Goal: Navigation & Orientation: Find specific page/section

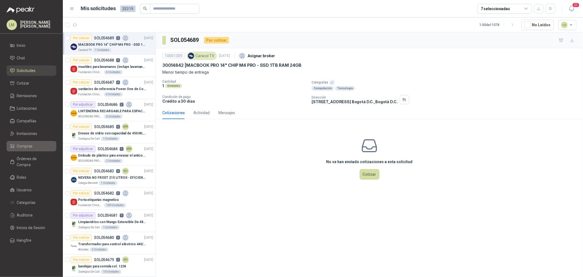
click at [26, 144] on span "Compras" at bounding box center [25, 146] width 16 height 6
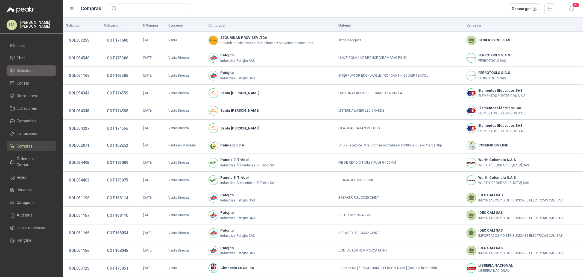
click at [33, 72] on span "Solicitudes" at bounding box center [26, 71] width 19 height 6
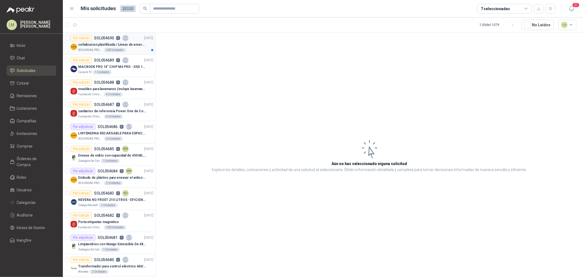
click at [90, 45] on p "señalizacion plastificada / Líneas de emergencia" at bounding box center [112, 44] width 68 height 5
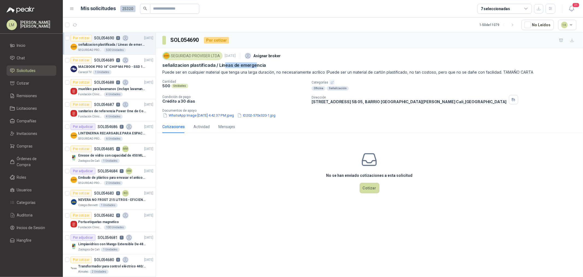
drag, startPoint x: 224, startPoint y: 65, endPoint x: 256, endPoint y: 64, distance: 31.2
click at [256, 64] on p "señalizacion plastificada / Líneas de emergencia" at bounding box center [214, 65] width 104 height 6
drag, startPoint x: 199, startPoint y: 71, endPoint x: 276, endPoint y: 74, distance: 77.4
click at [273, 75] on p "Puede ser en cualquier material que tenga una larga duración, no necesariamente…" at bounding box center [369, 72] width 414 height 6
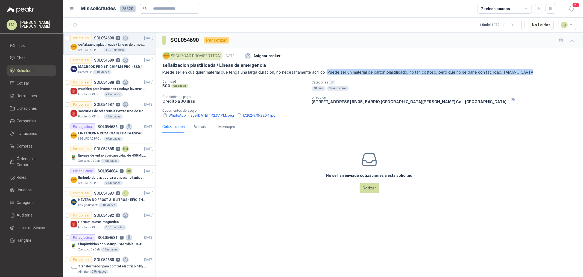
drag, startPoint x: 328, startPoint y: 72, endPoint x: 542, endPoint y: 69, distance: 214.9
click at [542, 69] on div "SEGURIDAD PROVISER LTDA [DATE] Asignar broker señalizacion plastificada / Línea…" at bounding box center [369, 62] width 414 height 25
click at [198, 115] on button "WhatsApp Image [DATE] 4.42.37 PM.jpeg" at bounding box center [198, 115] width 72 height 6
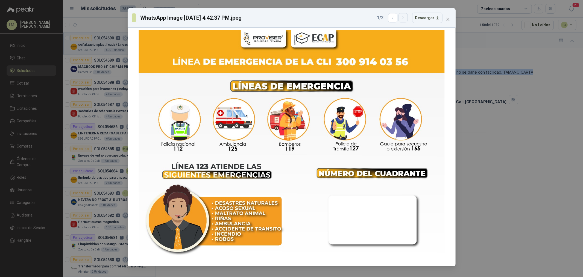
click at [407, 20] on button "button" at bounding box center [403, 17] width 9 height 9
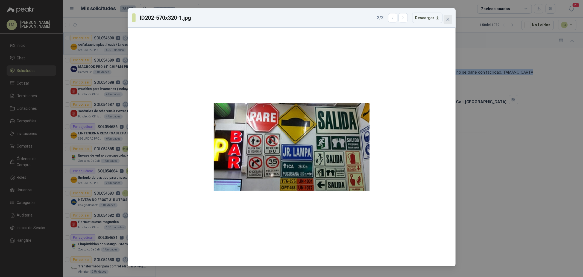
click at [448, 21] on icon "close" at bounding box center [448, 19] width 4 height 4
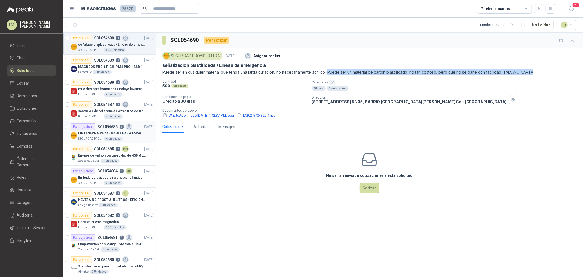
click at [105, 133] on p "LINTENERNA RECARGABLE PARA ESPACIOS ABIERTOS 100-120MTS" at bounding box center [112, 133] width 68 height 5
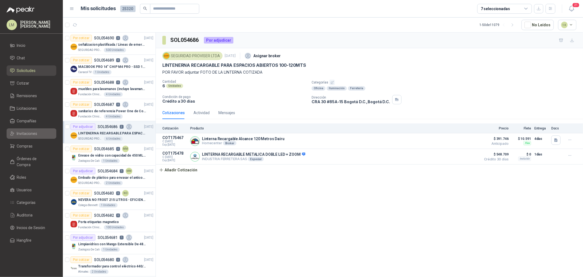
click at [25, 133] on span "Invitaciones" at bounding box center [27, 133] width 21 height 6
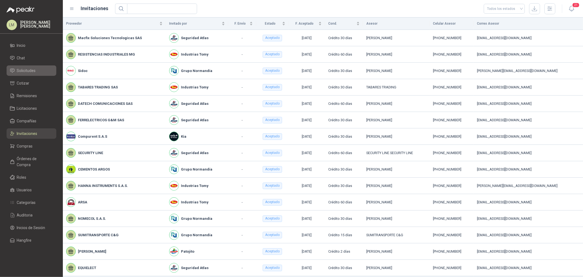
click at [28, 69] on span "Solicitudes" at bounding box center [26, 71] width 19 height 6
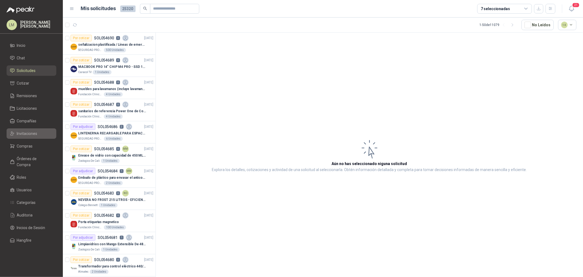
click at [23, 133] on span "Invitaciones" at bounding box center [27, 133] width 21 height 6
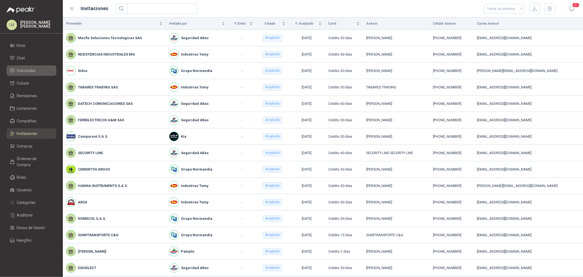
click at [25, 73] on span "Solicitudes" at bounding box center [26, 71] width 19 height 6
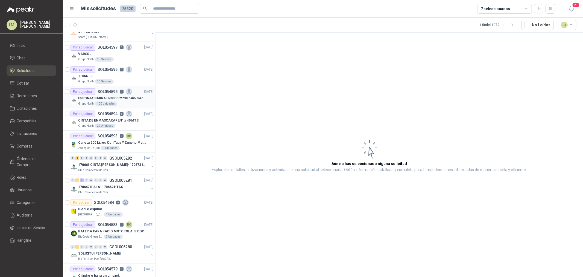
scroll to position [425, 0]
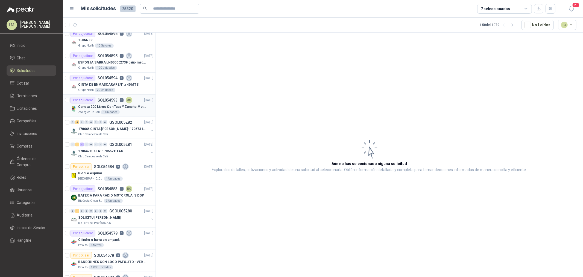
click at [104, 108] on p "Caneca 200 Litros Con Tapa Y Zuncho Metalico" at bounding box center [112, 106] width 68 height 5
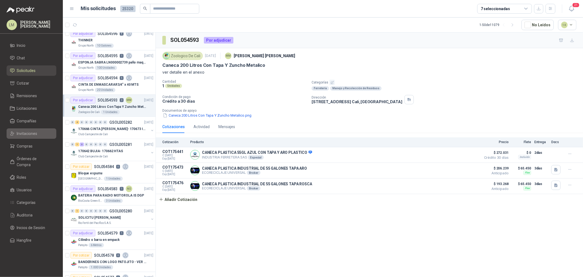
click at [24, 135] on span "Invitaciones" at bounding box center [27, 133] width 21 height 6
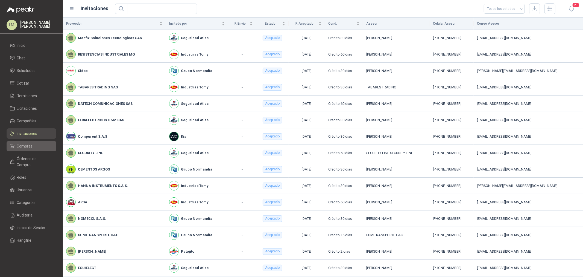
click at [24, 146] on span "Compras" at bounding box center [25, 146] width 16 height 6
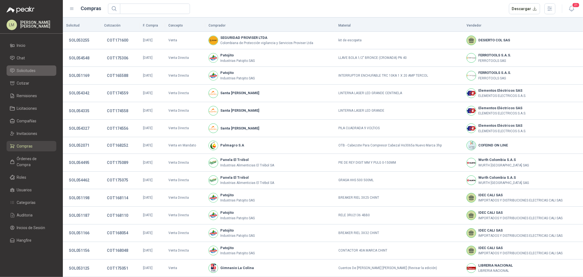
click at [27, 69] on span "Solicitudes" at bounding box center [26, 71] width 19 height 6
